Goal: Find specific page/section: Find specific page/section

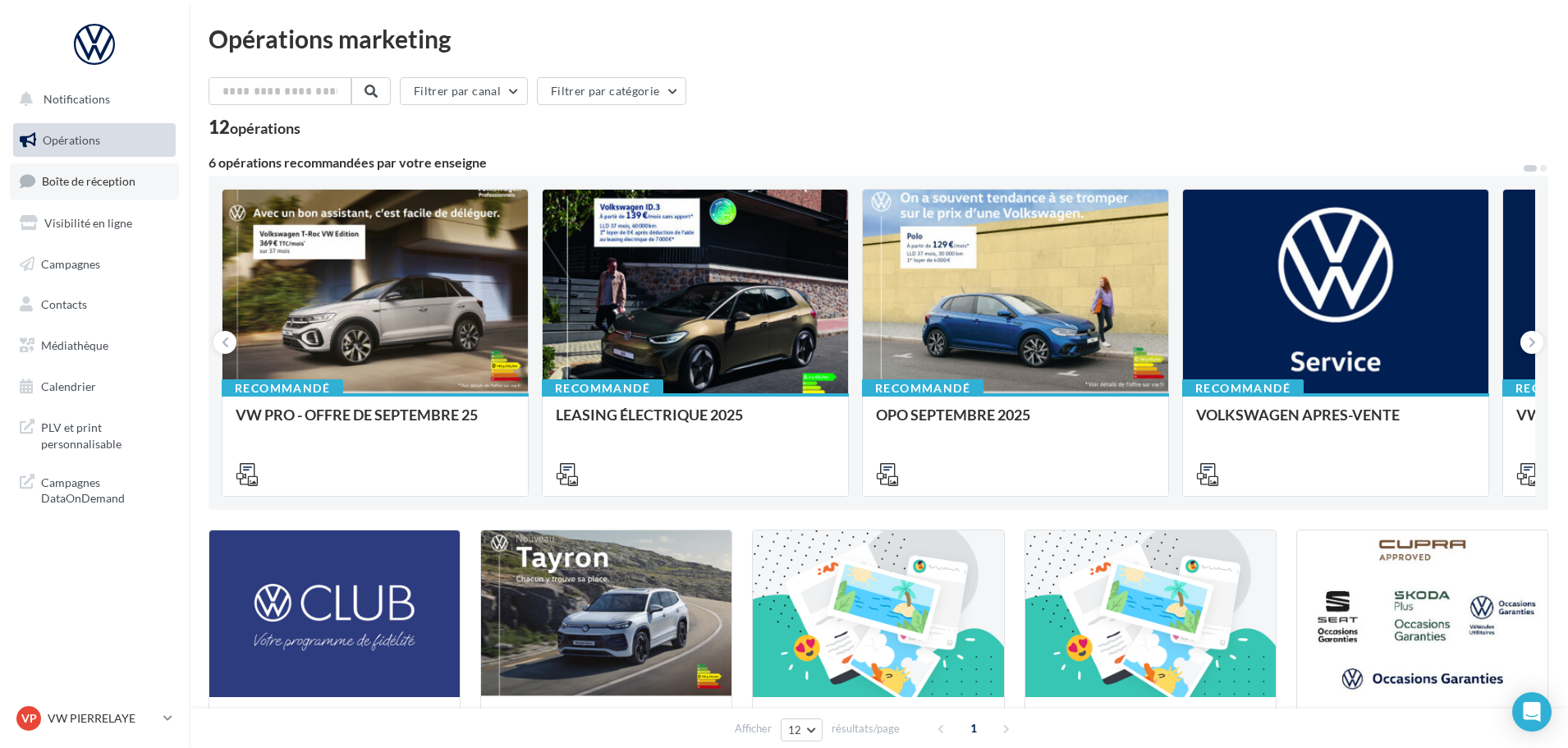
click at [106, 179] on span "Boîte de réception" at bounding box center [88, 181] width 94 height 14
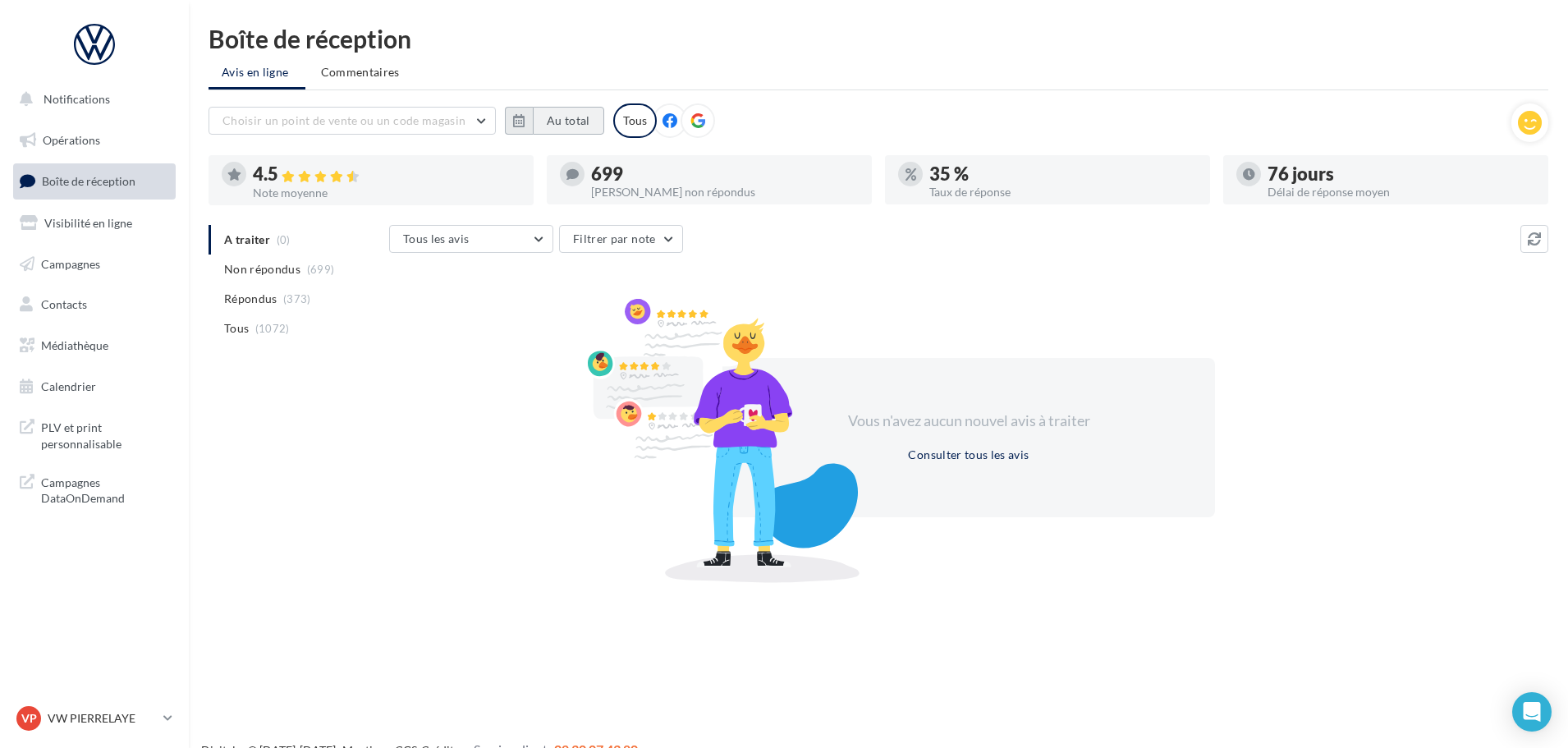
click at [560, 110] on button "Au total" at bounding box center [569, 120] width 72 height 28
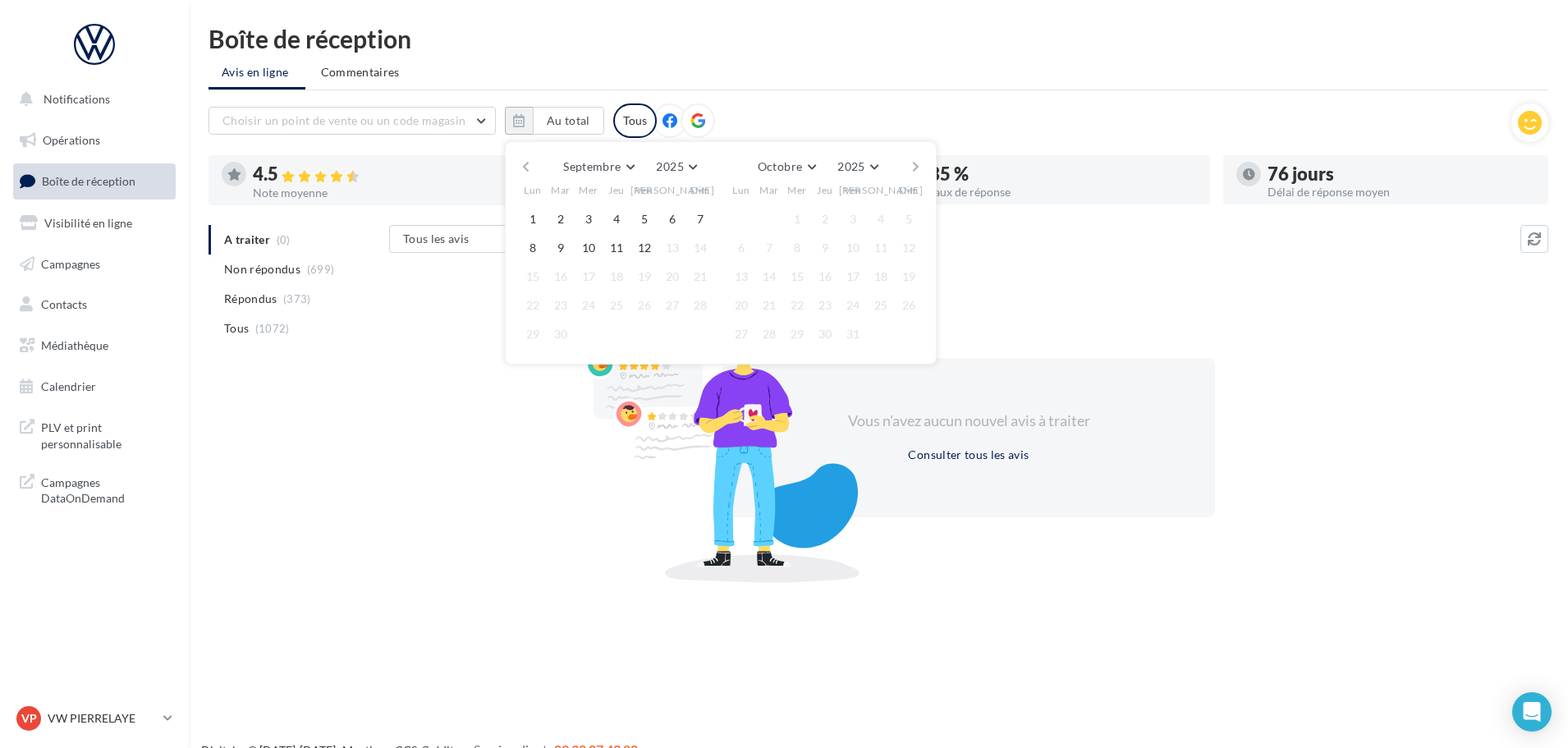
click at [518, 160] on div "Septembre [PERSON_NAME] Mars Avril Mai Juin Juillet Août Septembre Octobre Nove…" at bounding box center [720, 253] width 432 height 223
click at [526, 165] on button "button" at bounding box center [526, 167] width 14 height 23
click at [560, 217] on button "1" at bounding box center [560, 218] width 24 height 24
click at [919, 163] on button "button" at bounding box center [915, 167] width 14 height 23
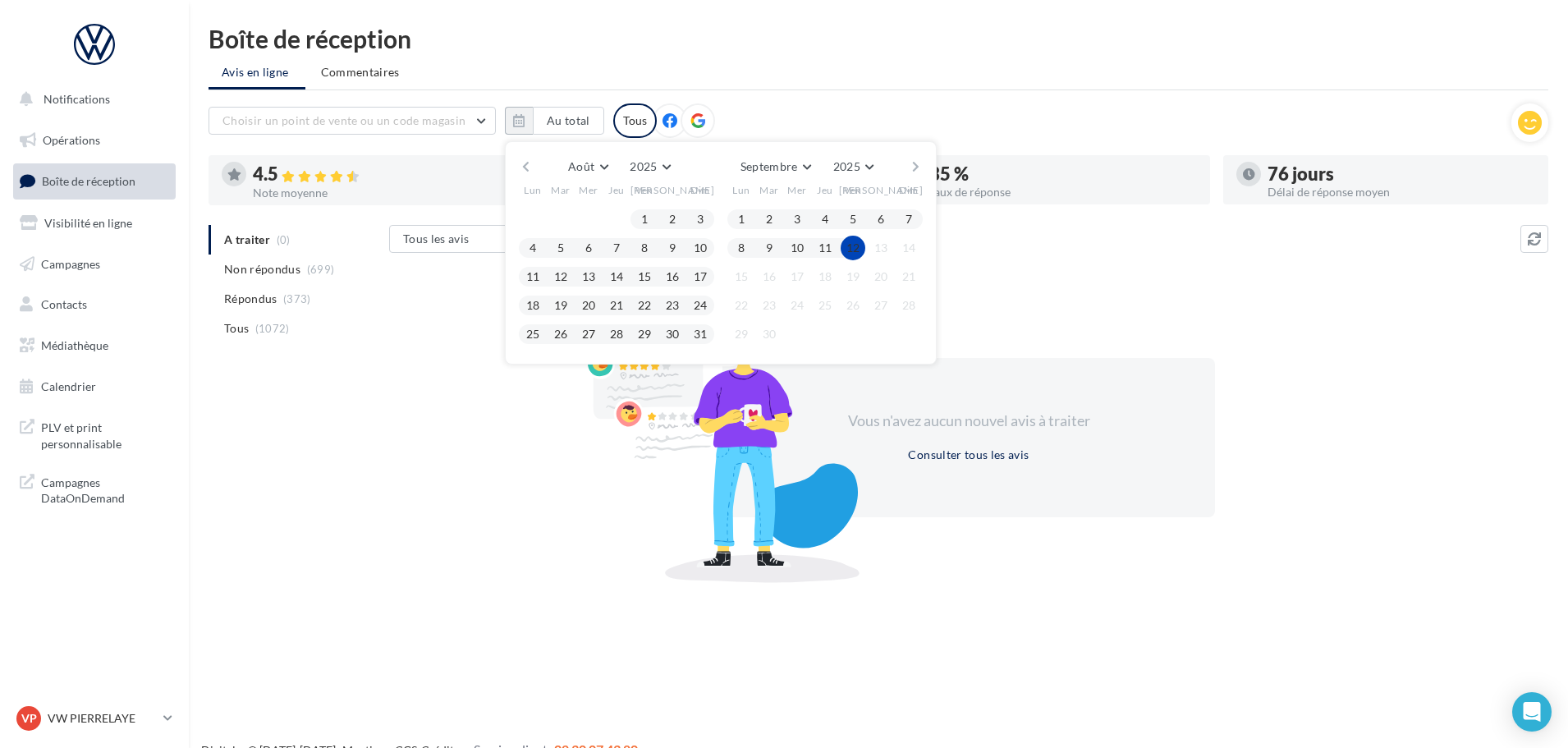
click at [855, 249] on button "12" at bounding box center [852, 247] width 24 height 24
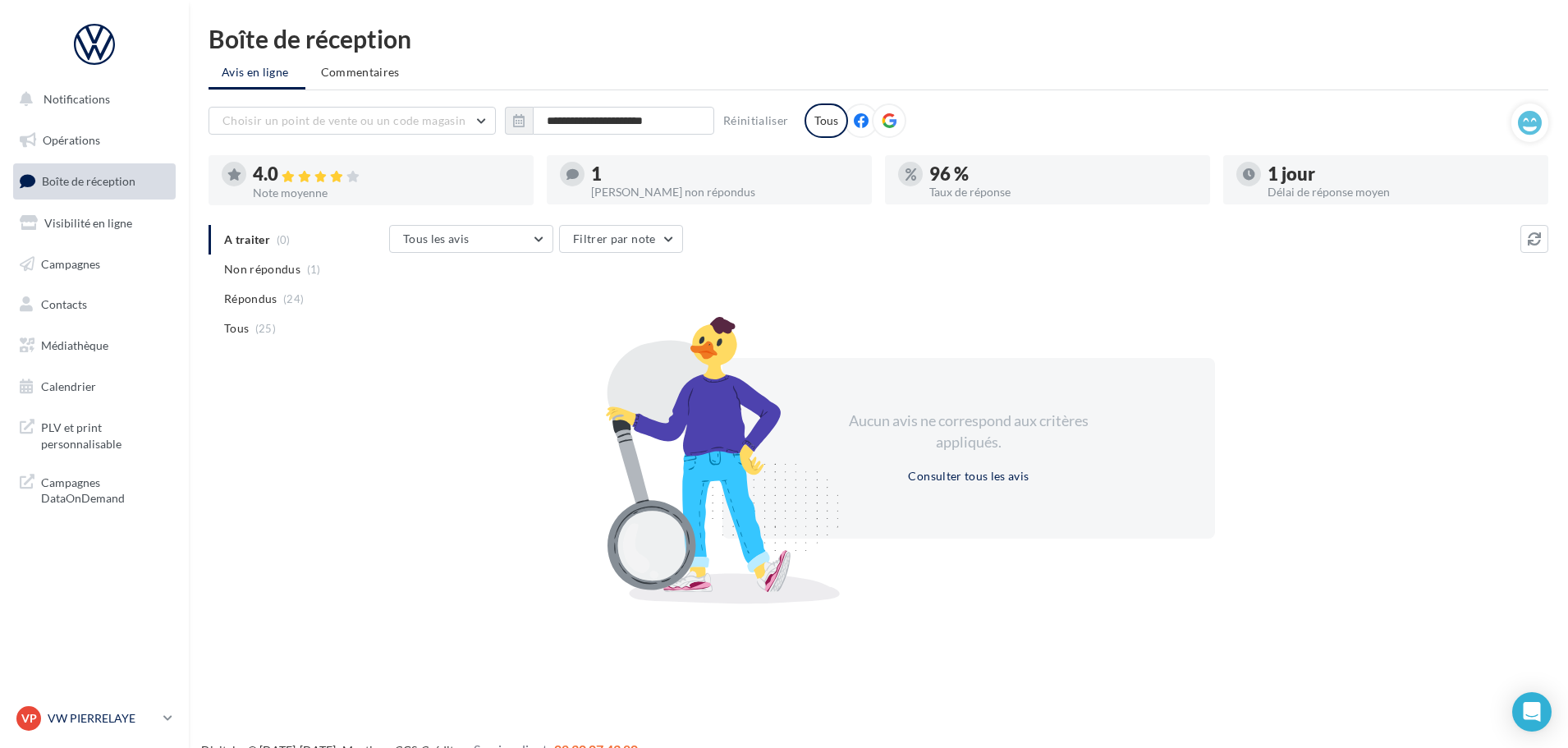
click at [126, 724] on p "VW PIERRELAYE" at bounding box center [102, 719] width 110 height 16
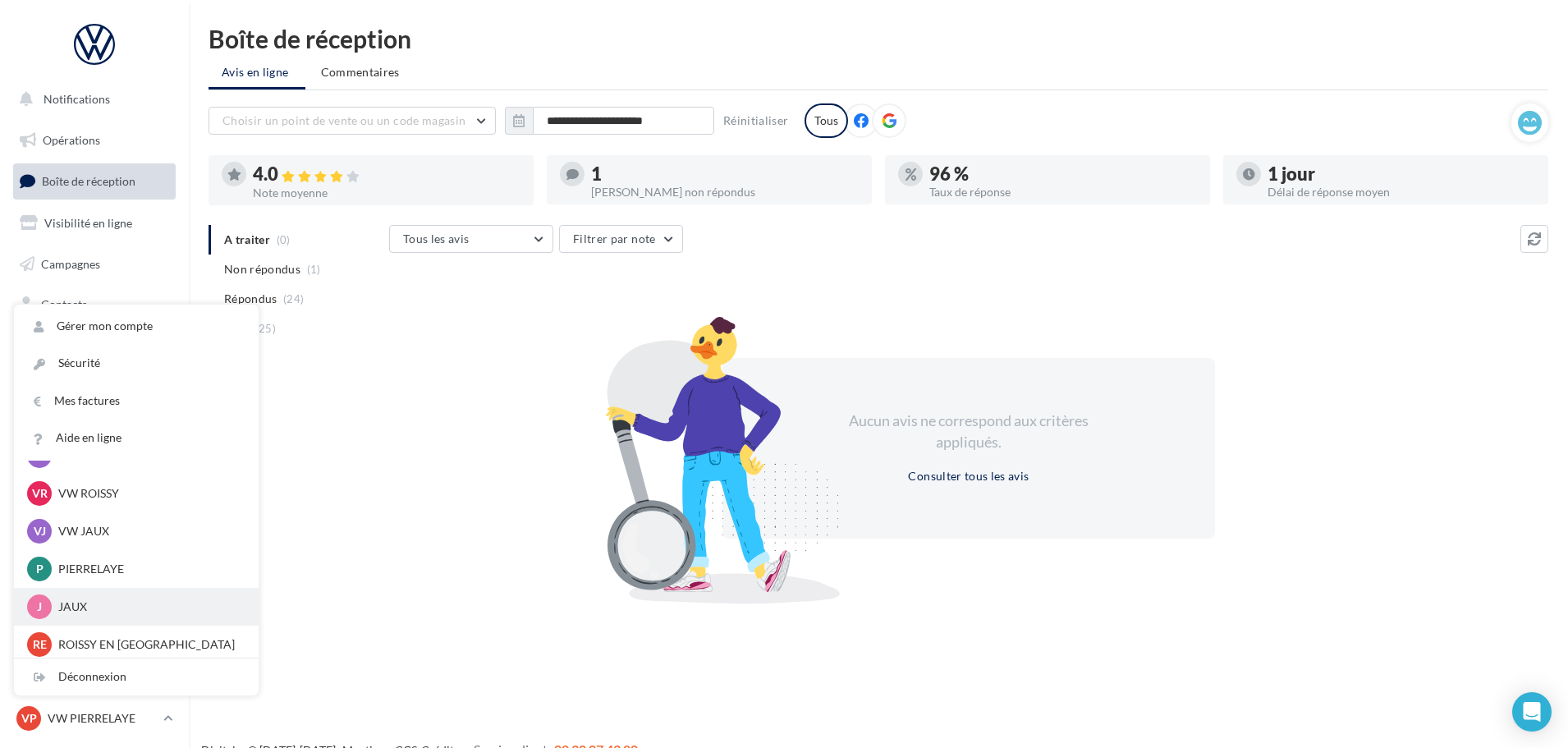
scroll to position [227, 0]
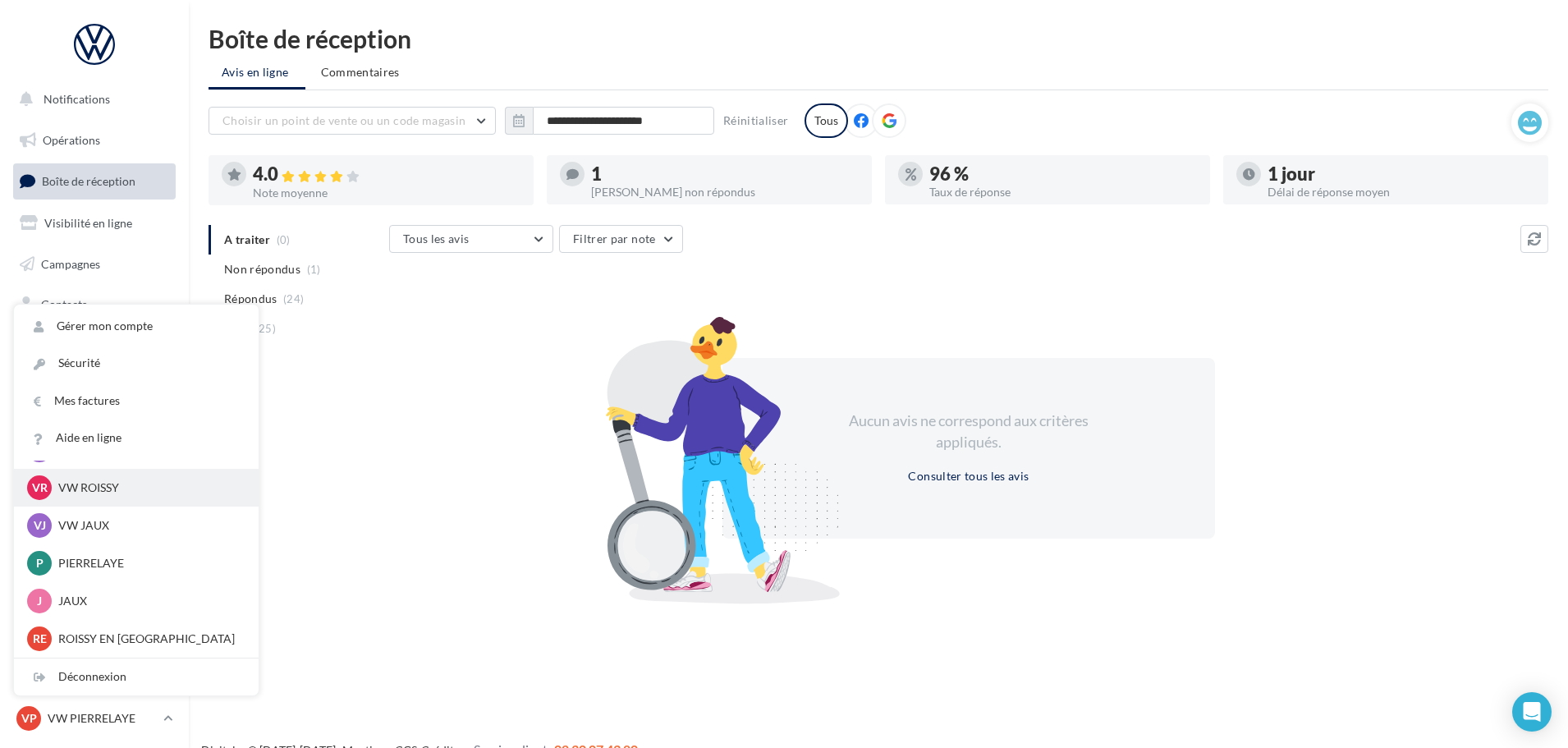
click at [125, 485] on p "VW ROISSY" at bounding box center [148, 488] width 180 height 16
